Goal: Task Accomplishment & Management: Use online tool/utility

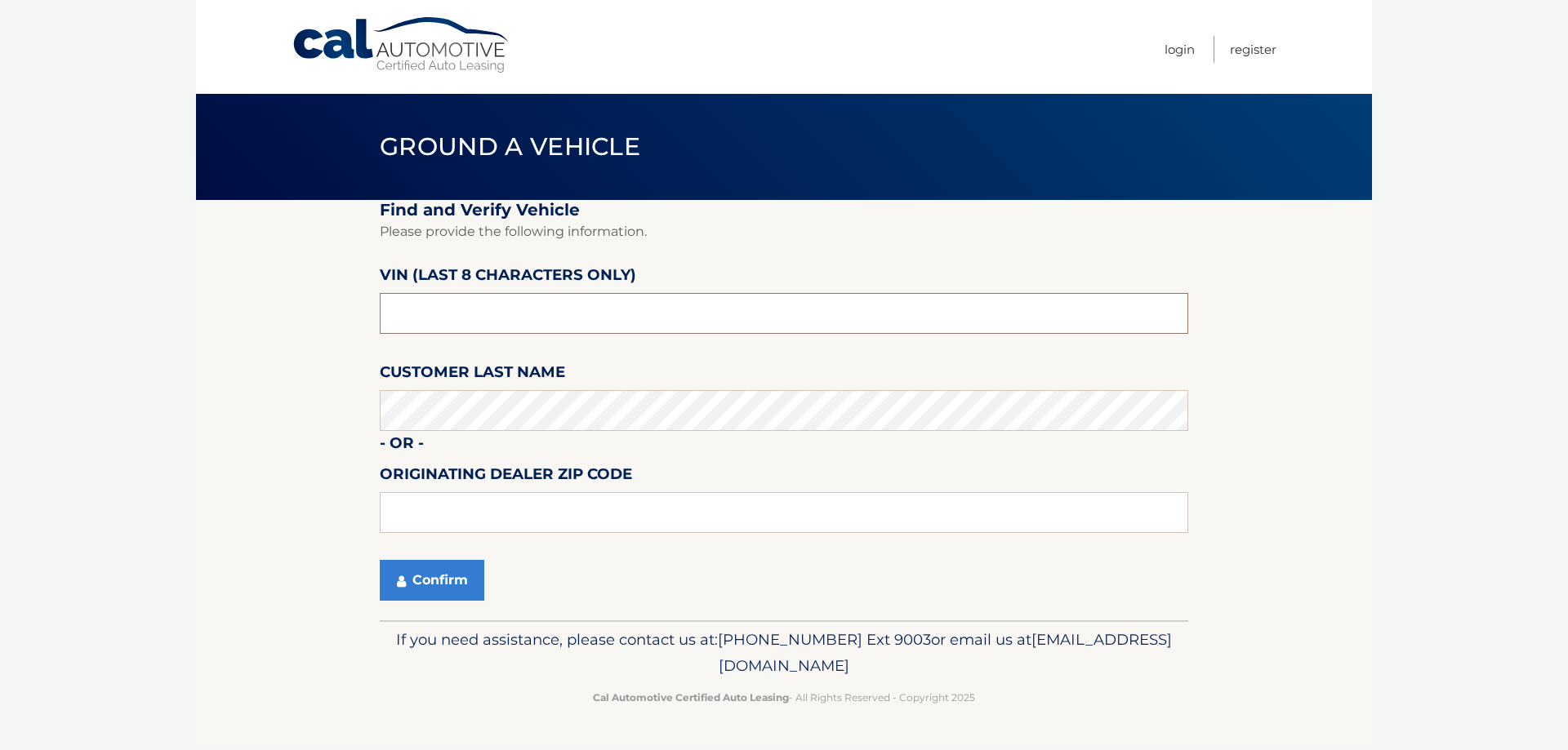
click at [482, 302] on input "text" at bounding box center [784, 314] width 808 height 41
click at [491, 300] on input "text" at bounding box center [784, 314] width 808 height 41
type input "498297**"
click at [447, 57] on link "Cal Automotive" at bounding box center [402, 45] width 220 height 58
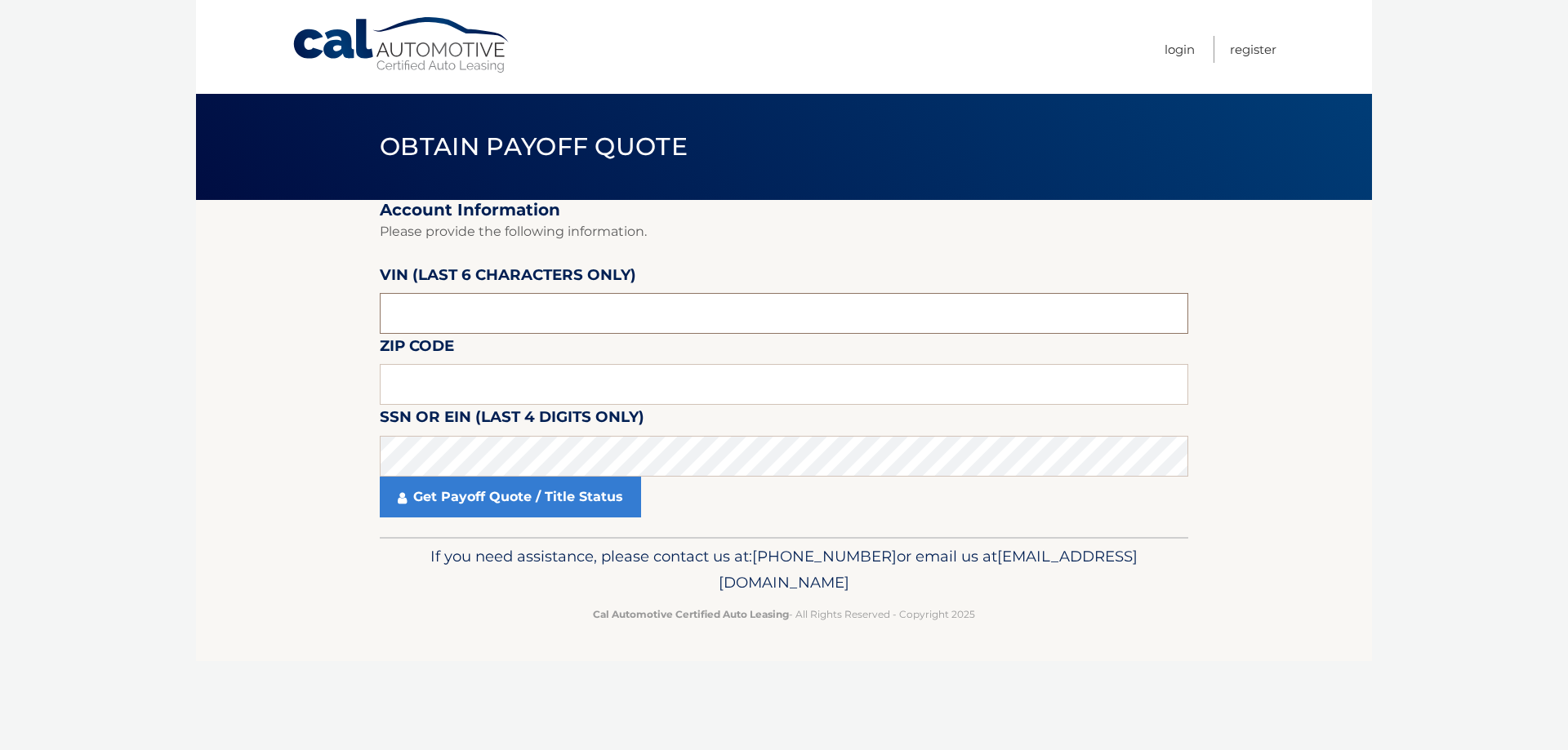
click at [474, 315] on input "text" at bounding box center [784, 314] width 808 height 41
type input "498297"
type input "11720"
click at [489, 499] on link "Get Payoff Quote / Title Status" at bounding box center [510, 497] width 261 height 41
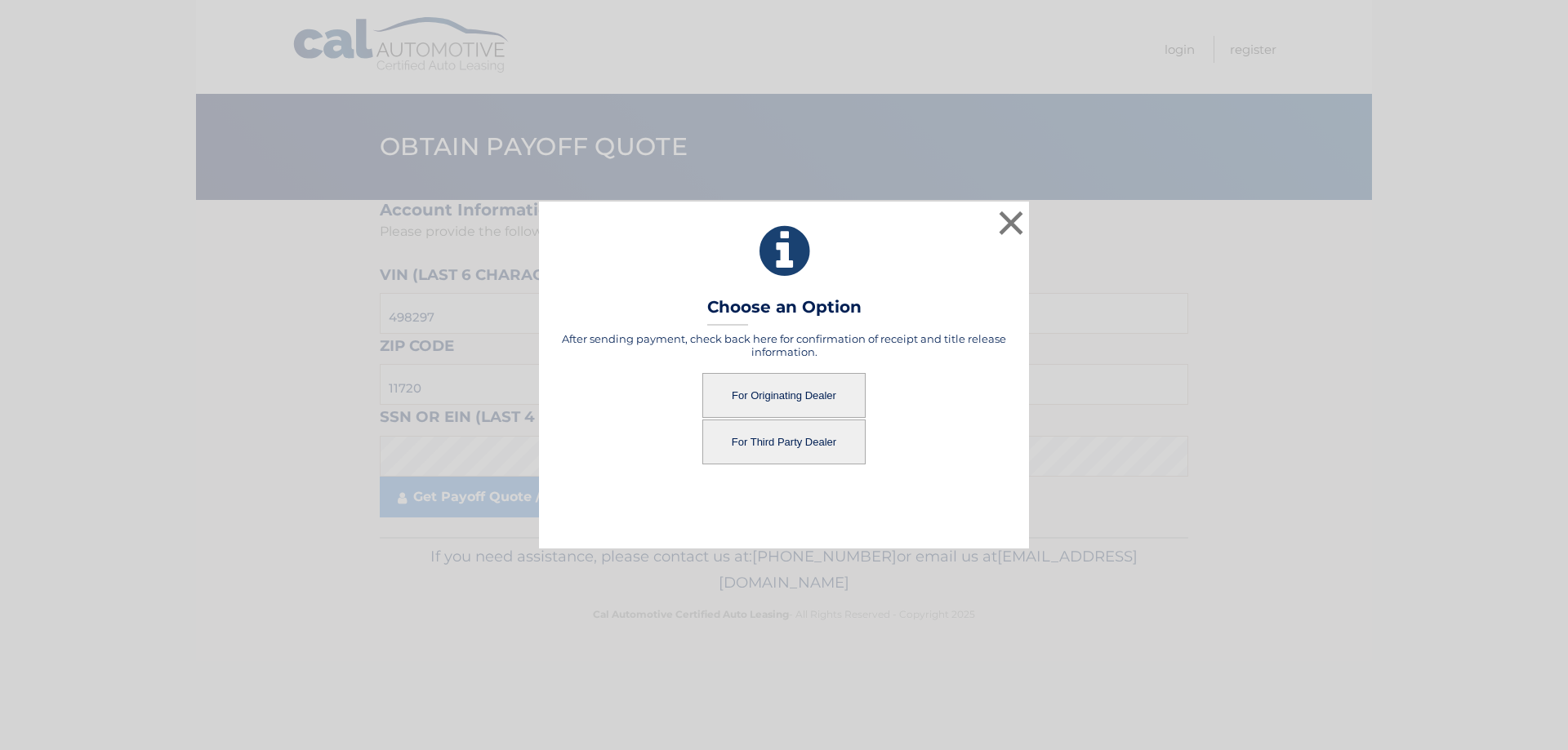
click at [802, 392] on button "For Originating Dealer" at bounding box center [784, 395] width 163 height 45
click at [792, 387] on button "For Originating Dealer" at bounding box center [784, 395] width 163 height 45
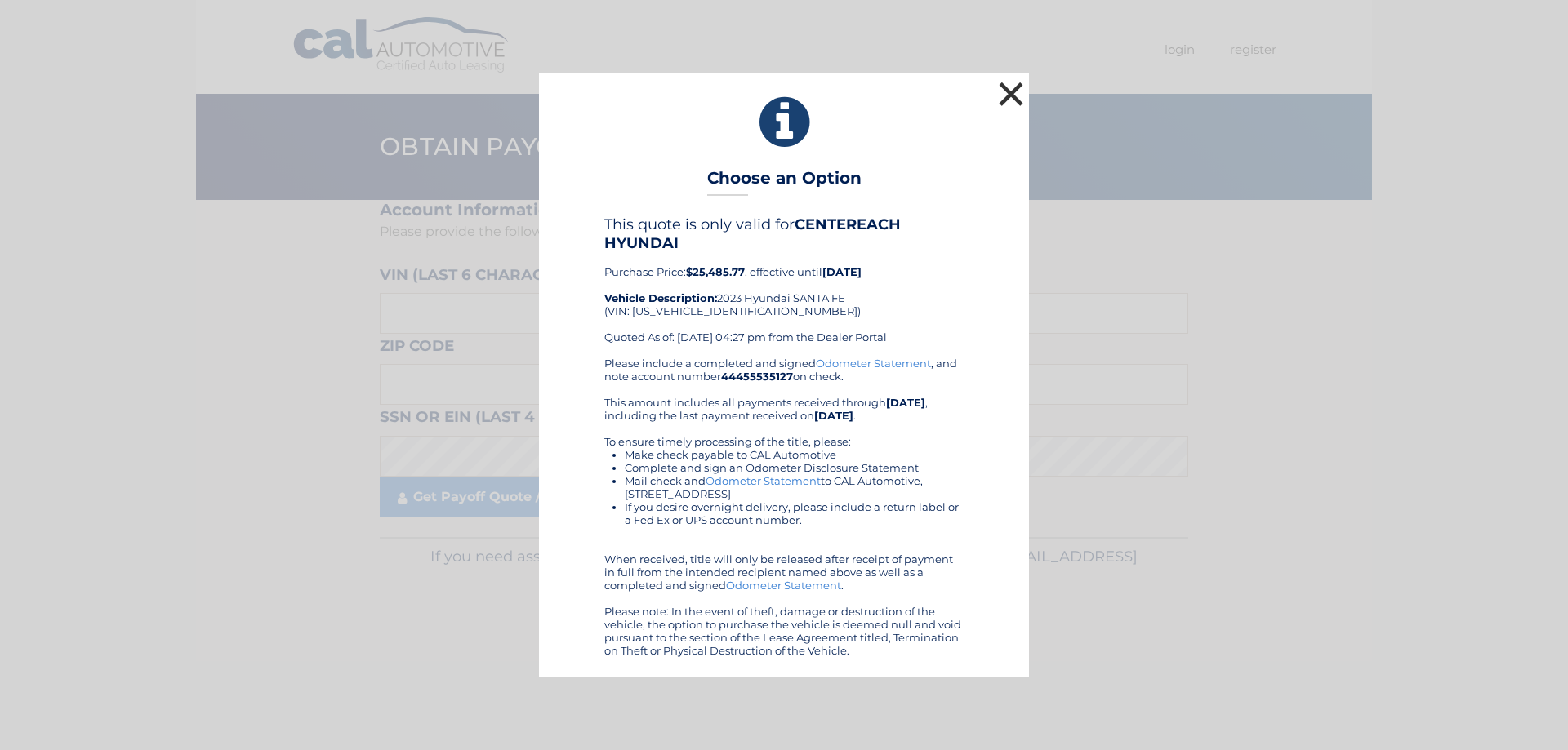
click at [1011, 99] on button "×" at bounding box center [1011, 94] width 32 height 32
